Goal: Check status

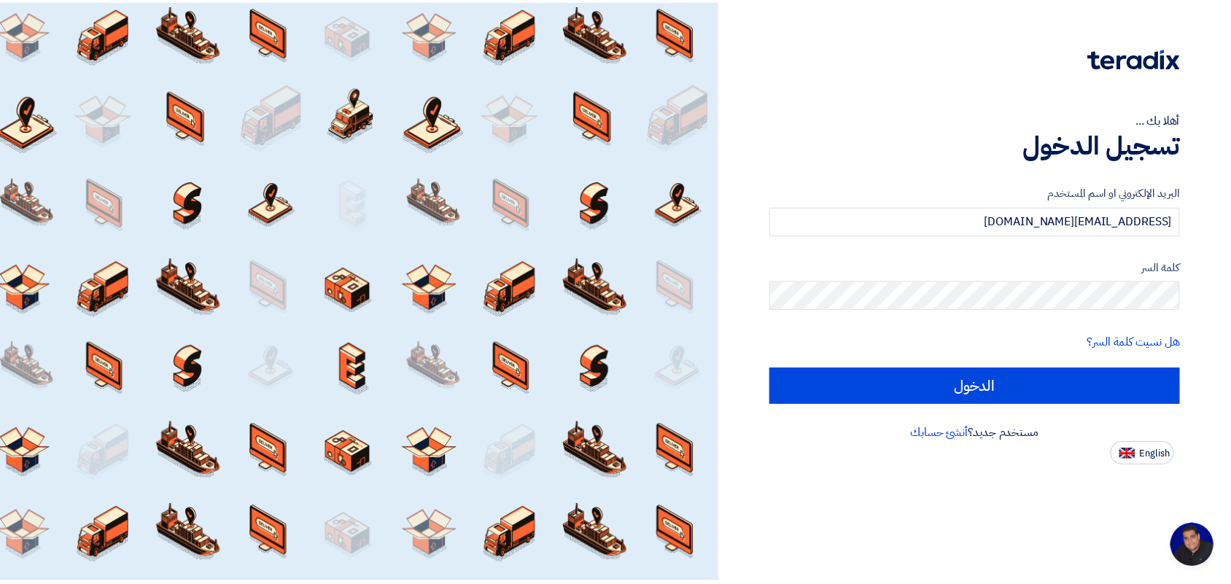
scroll to position [5, 0]
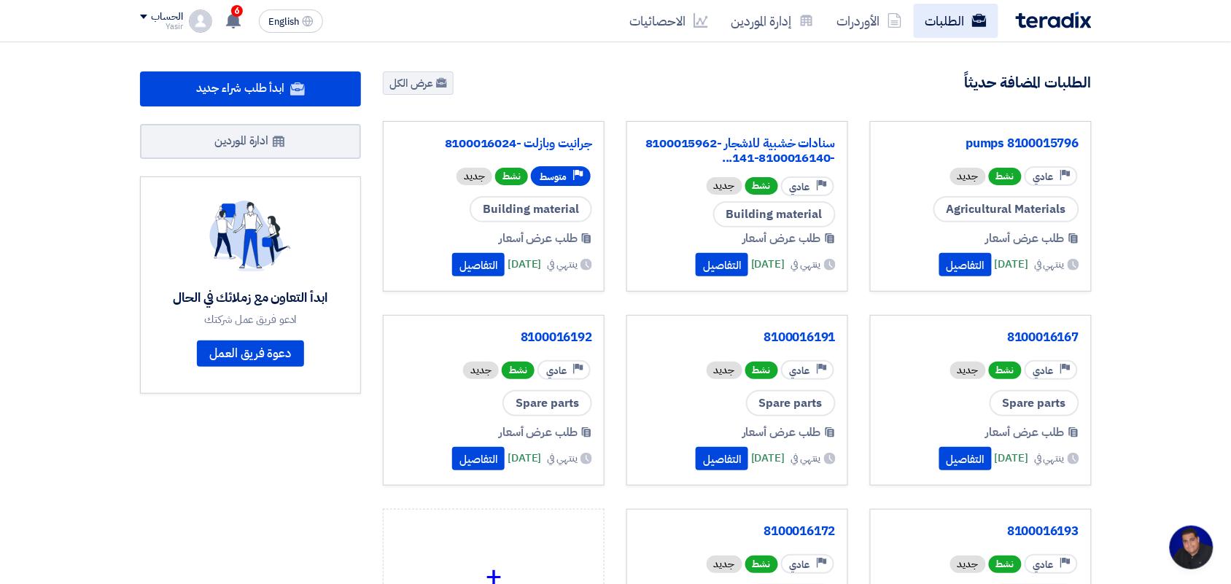
click at [938, 17] on link "الطلبات" at bounding box center [956, 21] width 85 height 34
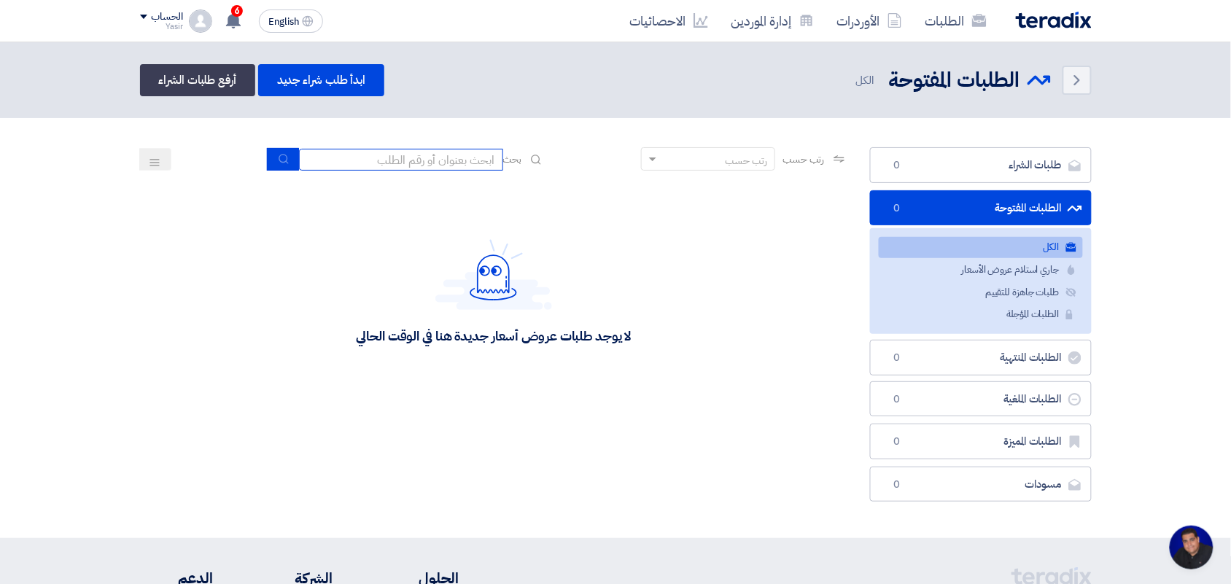
click at [398, 158] on input at bounding box center [401, 160] width 204 height 22
click at [128, 230] on section "طلبات الشراء طلبات الشراء 0 الطلبات المفتوحة الطلبات المفتوحة 1889 الكل الكل 18…" at bounding box center [615, 328] width 1231 height 420
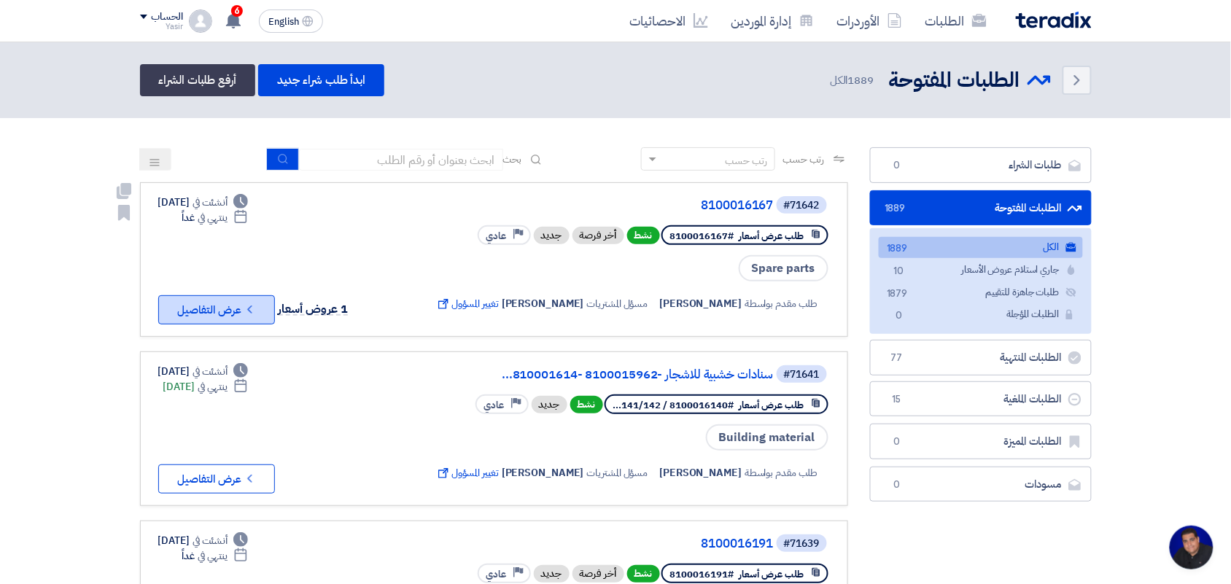
click at [252, 303] on icon "Check details" at bounding box center [250, 310] width 14 height 14
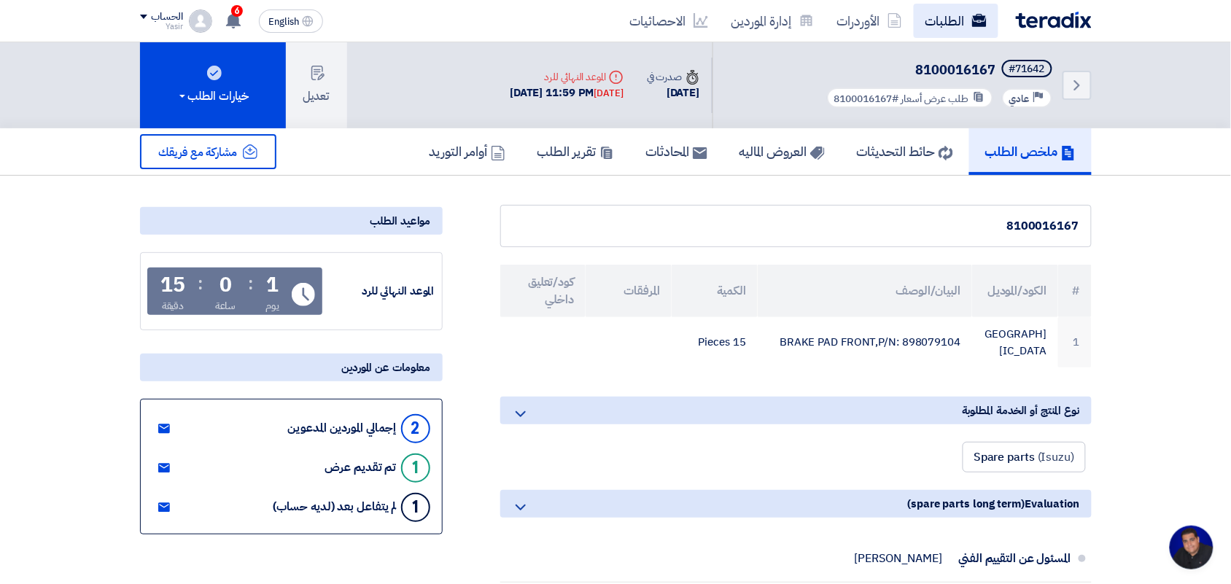
click at [972, 19] on icon at bounding box center [979, 20] width 15 height 15
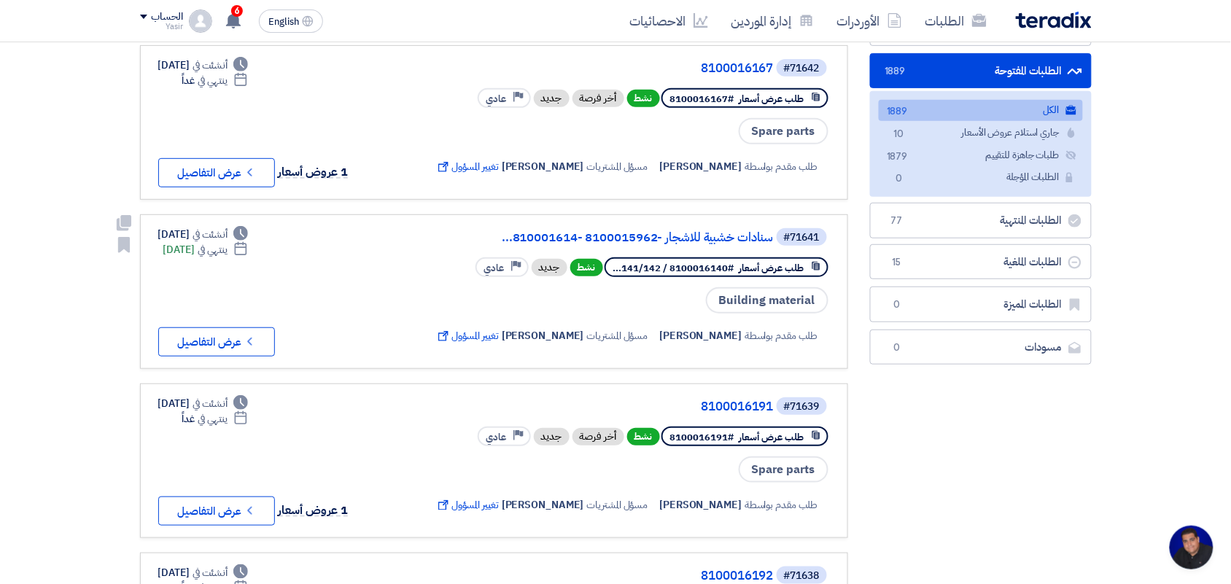
scroll to position [182, 0]
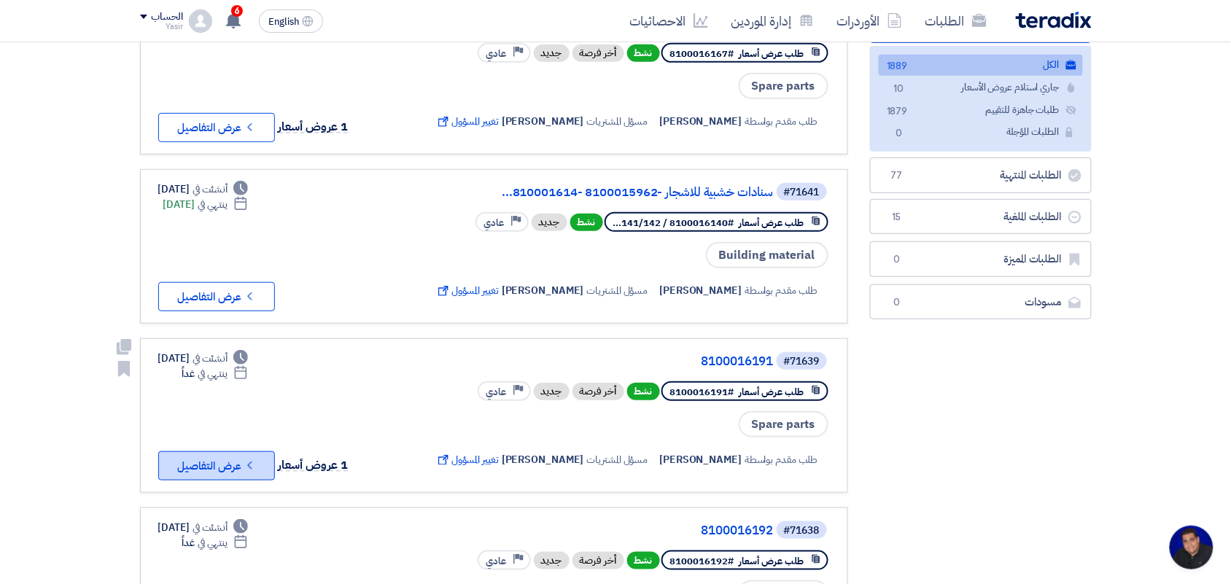
click at [260, 451] on button "Check details عرض التفاصيل" at bounding box center [216, 465] width 117 height 29
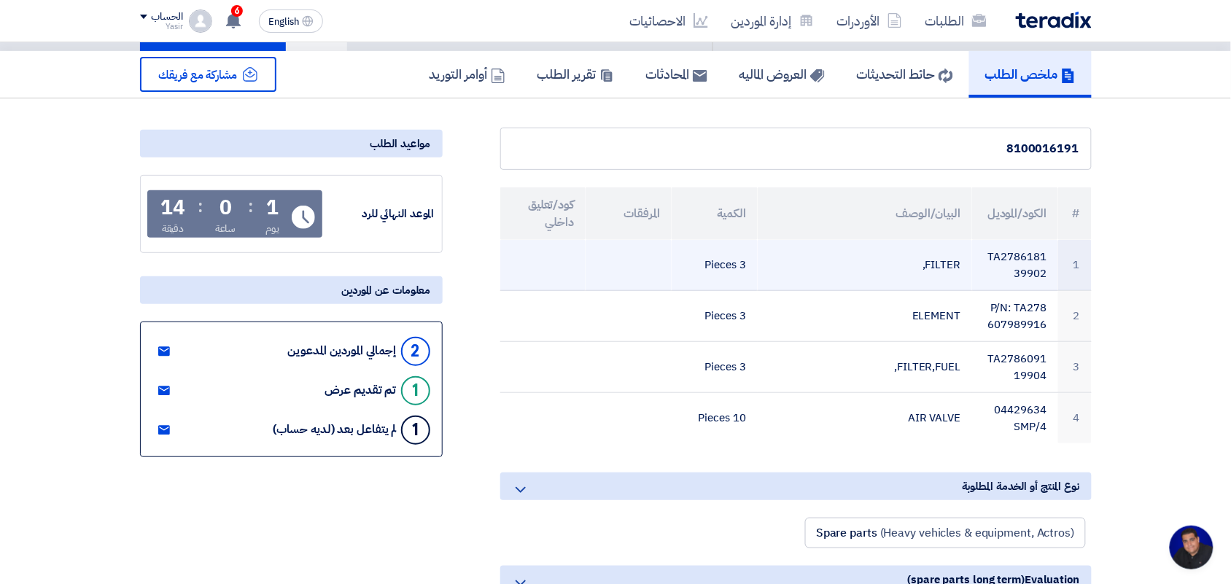
scroll to position [182, 0]
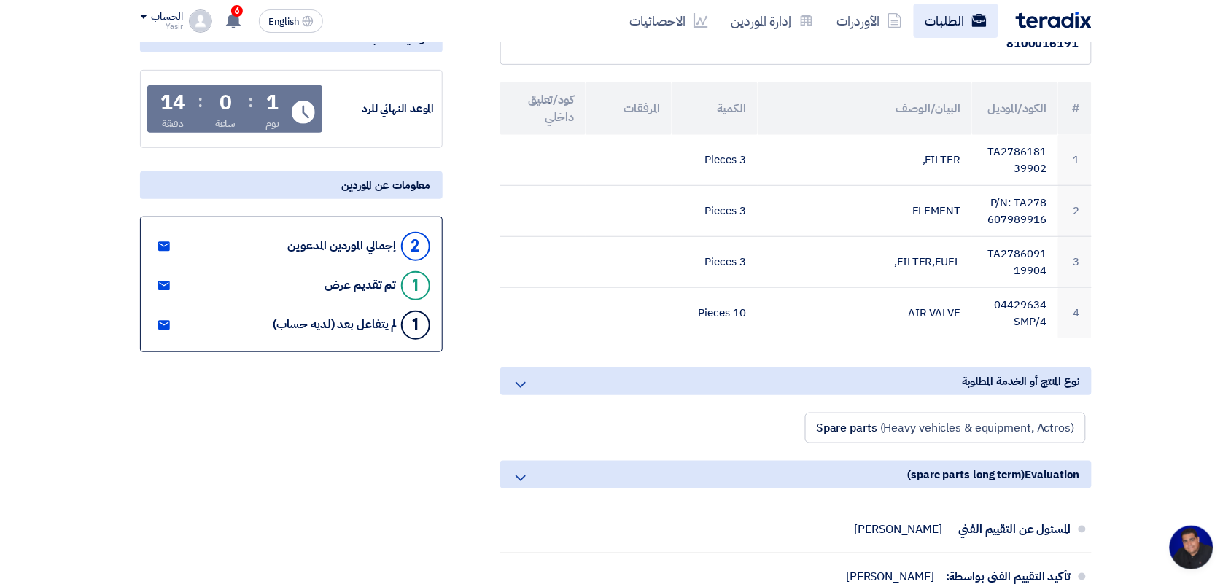
click at [946, 22] on link "الطلبات" at bounding box center [956, 21] width 85 height 34
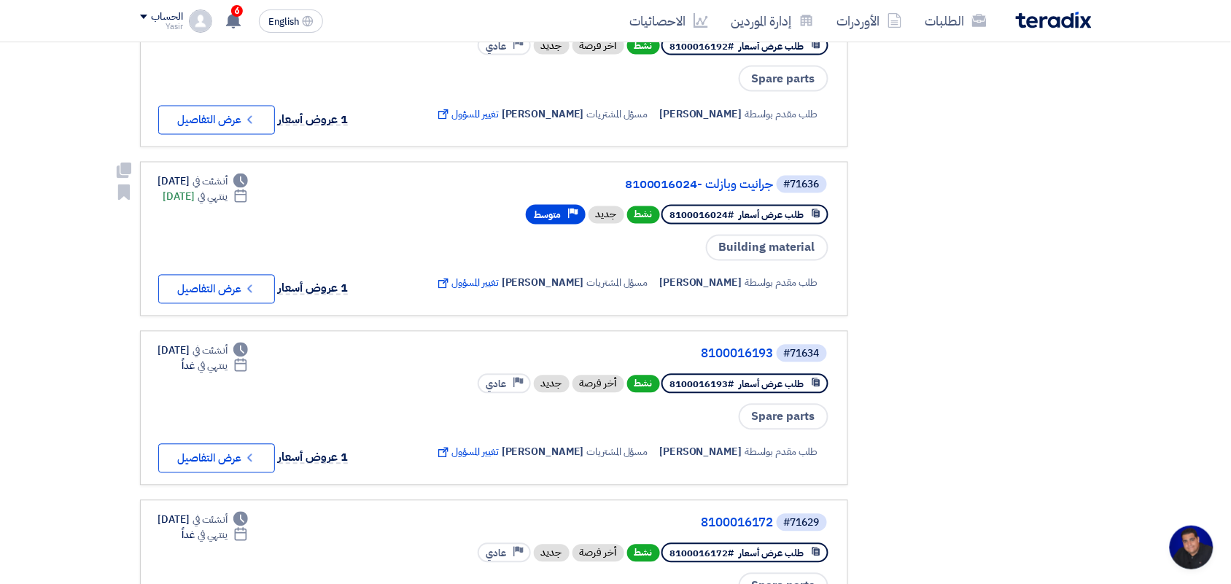
scroll to position [729, 0]
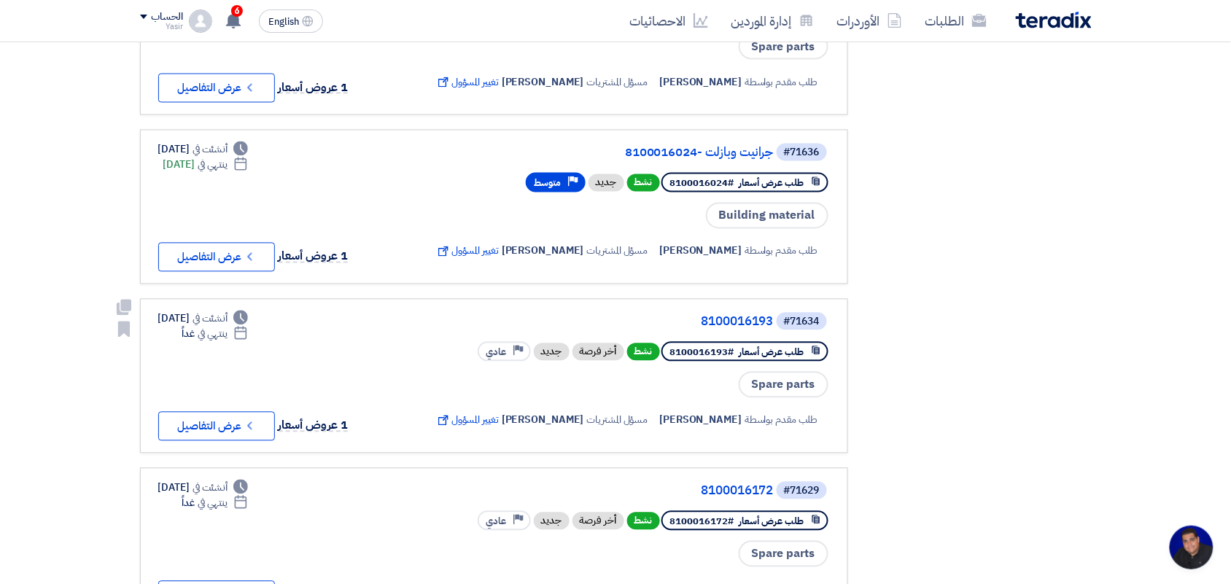
click at [195, 419] on link "#71634 8100016193 طلب عرض أسعار #8100016193 نشط أخر فرصة جديد Priority عادي Spa…" at bounding box center [494, 376] width 708 height 155
click at [195, 412] on button "Check details عرض التفاصيل" at bounding box center [216, 426] width 117 height 29
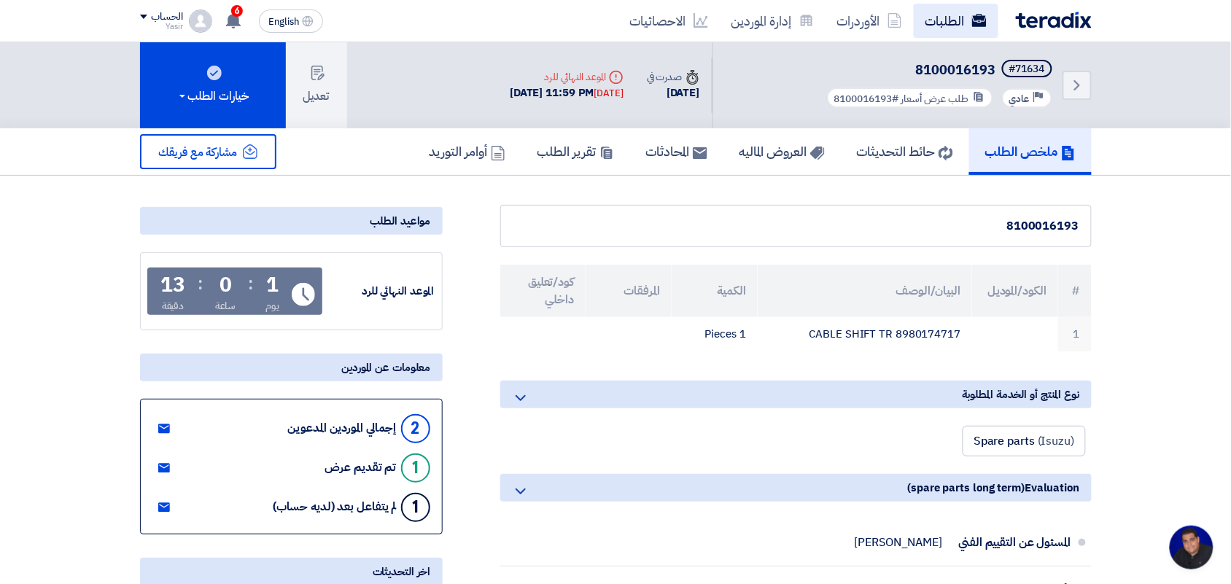
click at [979, 27] on link "الطلبات" at bounding box center [956, 21] width 85 height 34
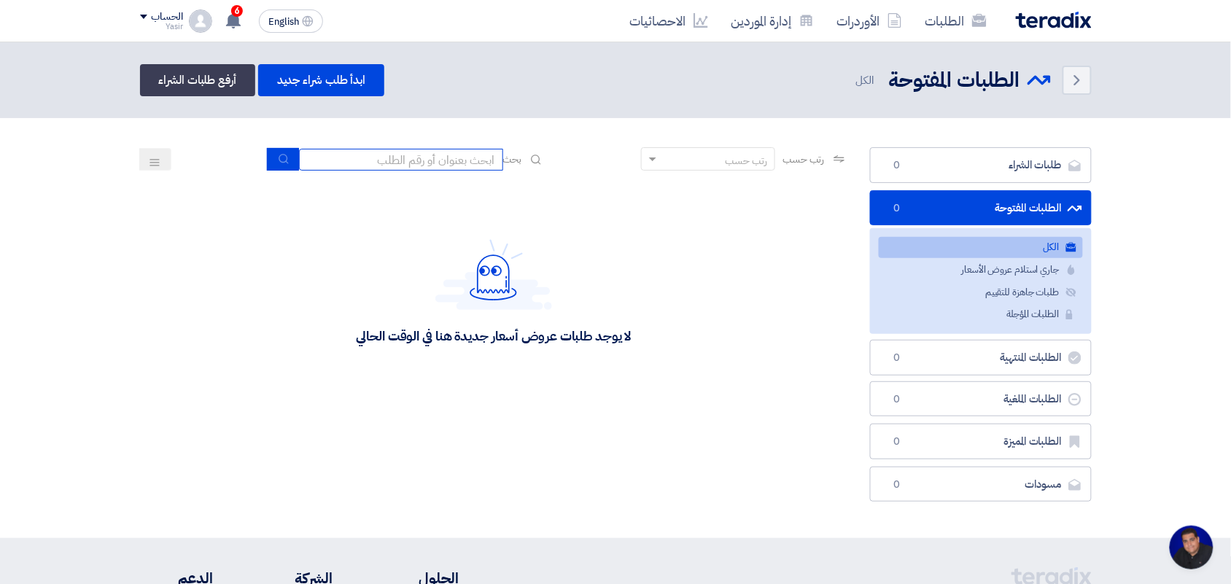
click at [475, 152] on input at bounding box center [401, 160] width 204 height 22
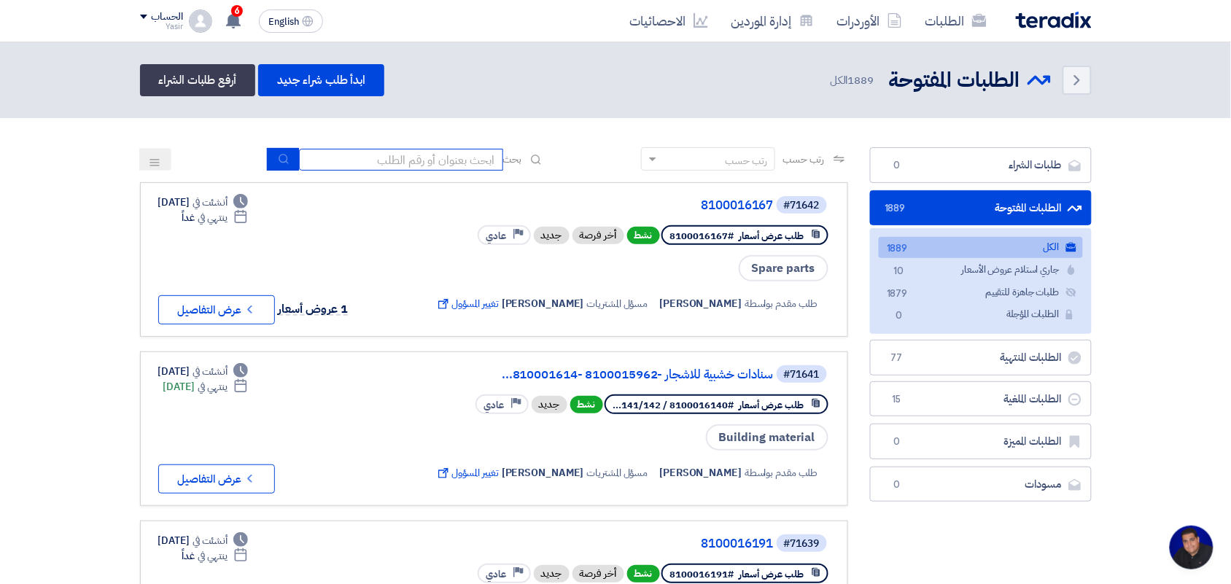
paste input "8100015796"
type input "8100015796"
click at [278, 157] on icon "submit" at bounding box center [284, 159] width 12 height 12
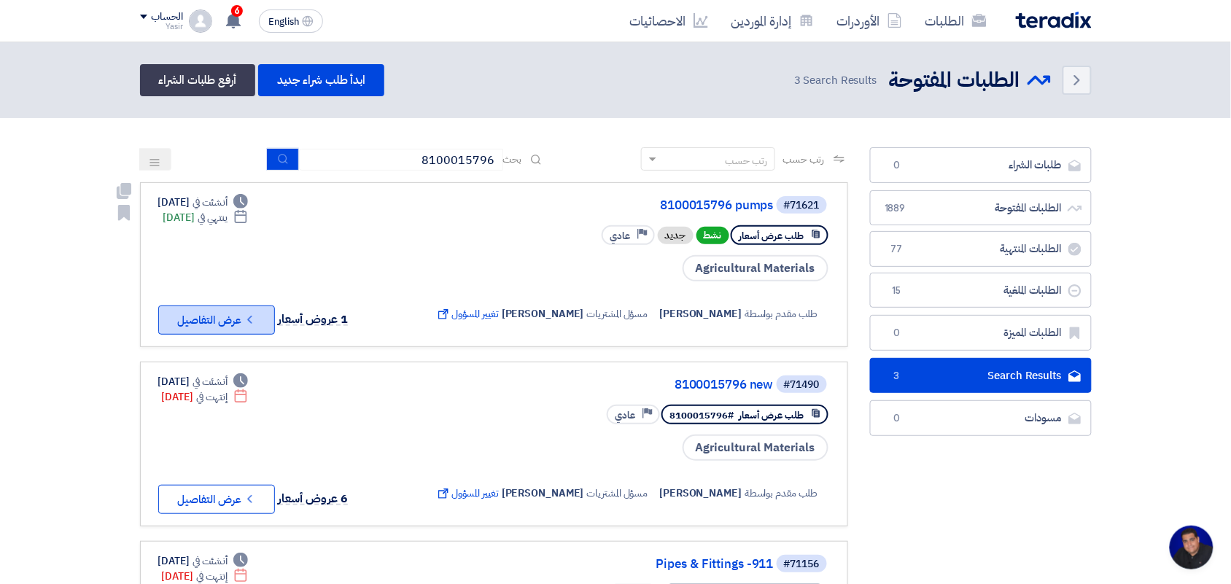
click at [210, 307] on button "Check details عرض التفاصيل" at bounding box center [216, 319] width 117 height 29
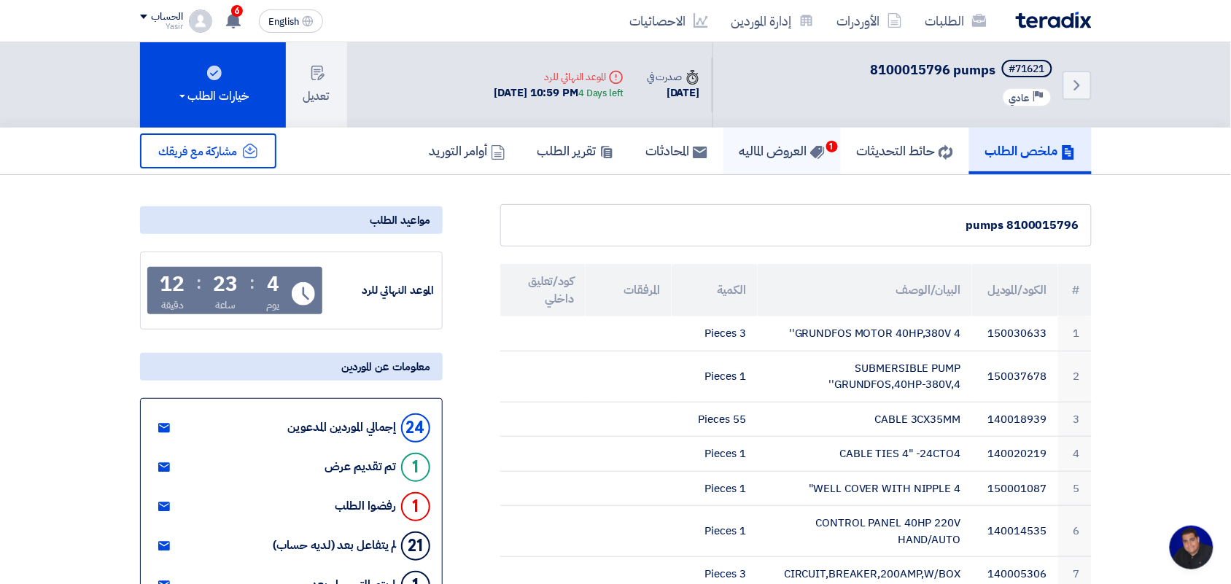
click at [762, 144] on h5 "العروض الماليه 1" at bounding box center [781, 150] width 85 height 17
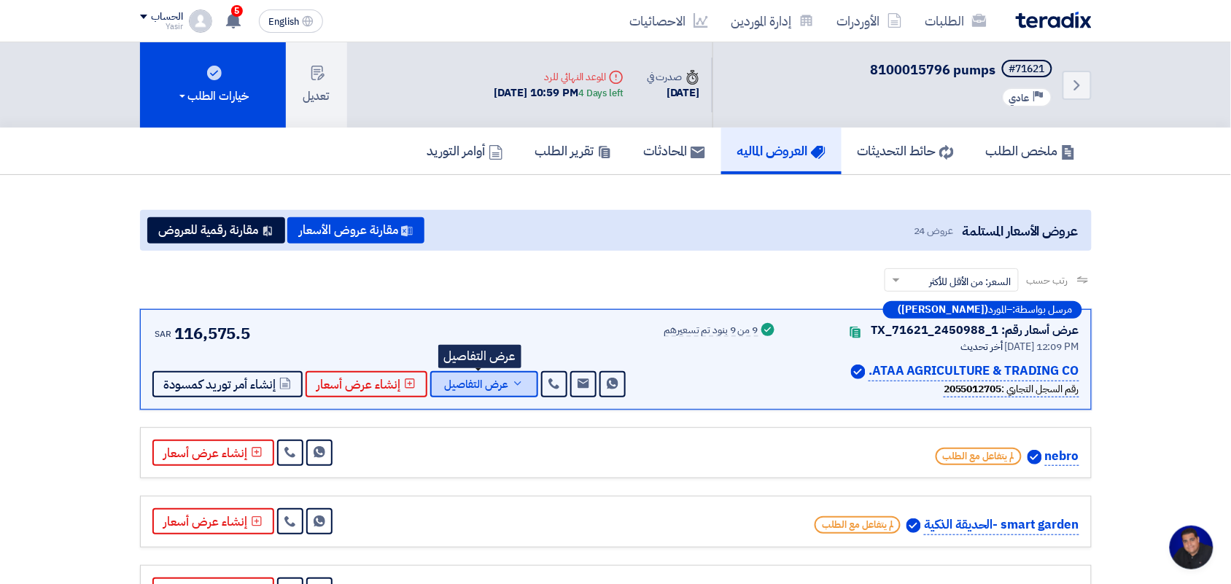
click at [483, 379] on span "عرض التفاصيل" at bounding box center [477, 384] width 64 height 11
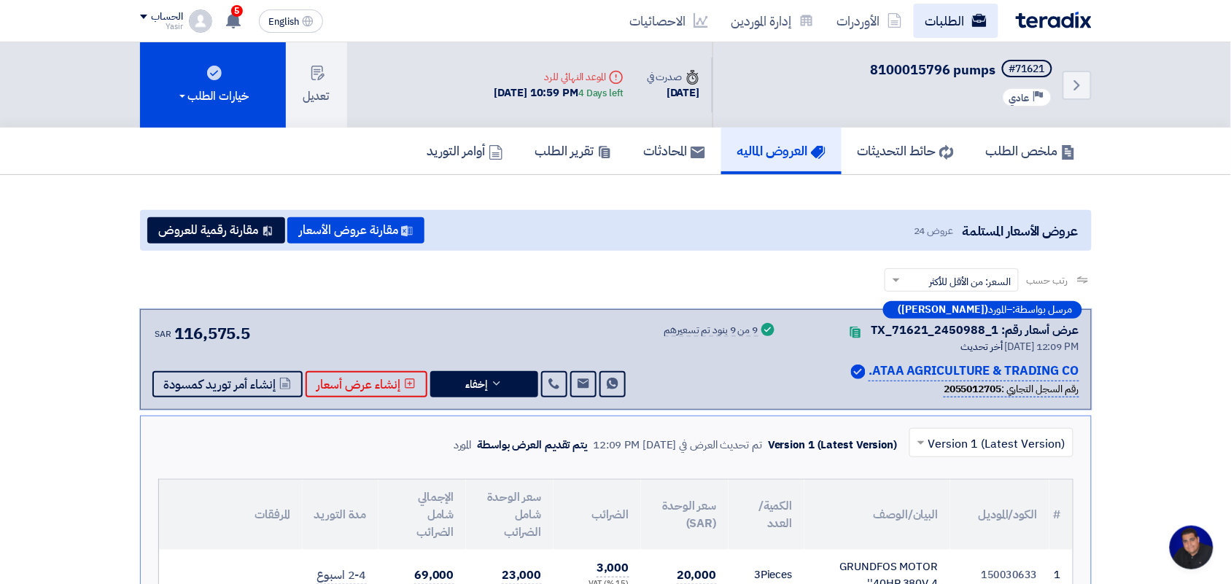
click at [950, 15] on link "الطلبات" at bounding box center [956, 21] width 85 height 34
